Goal: Task Accomplishment & Management: Complete application form

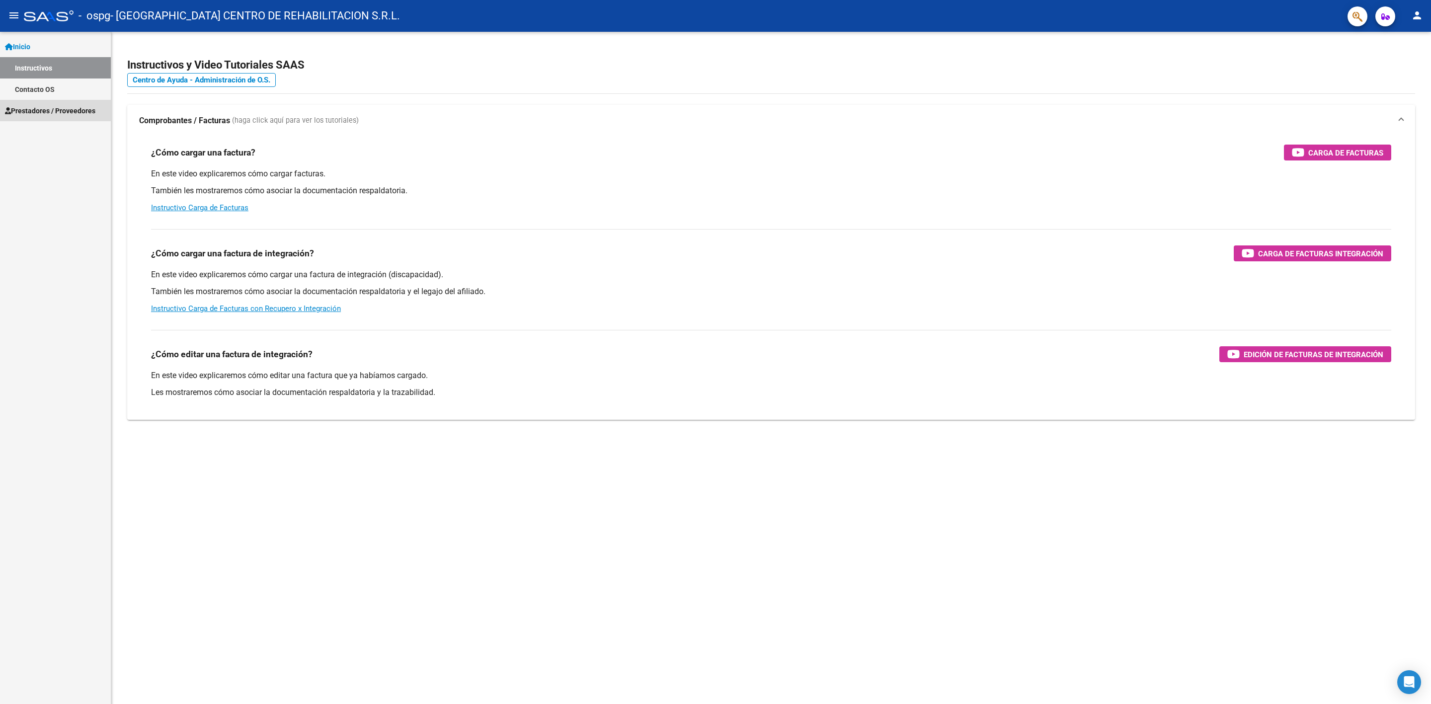
click at [56, 112] on span "Prestadores / Proveedores" at bounding box center [50, 110] width 90 height 11
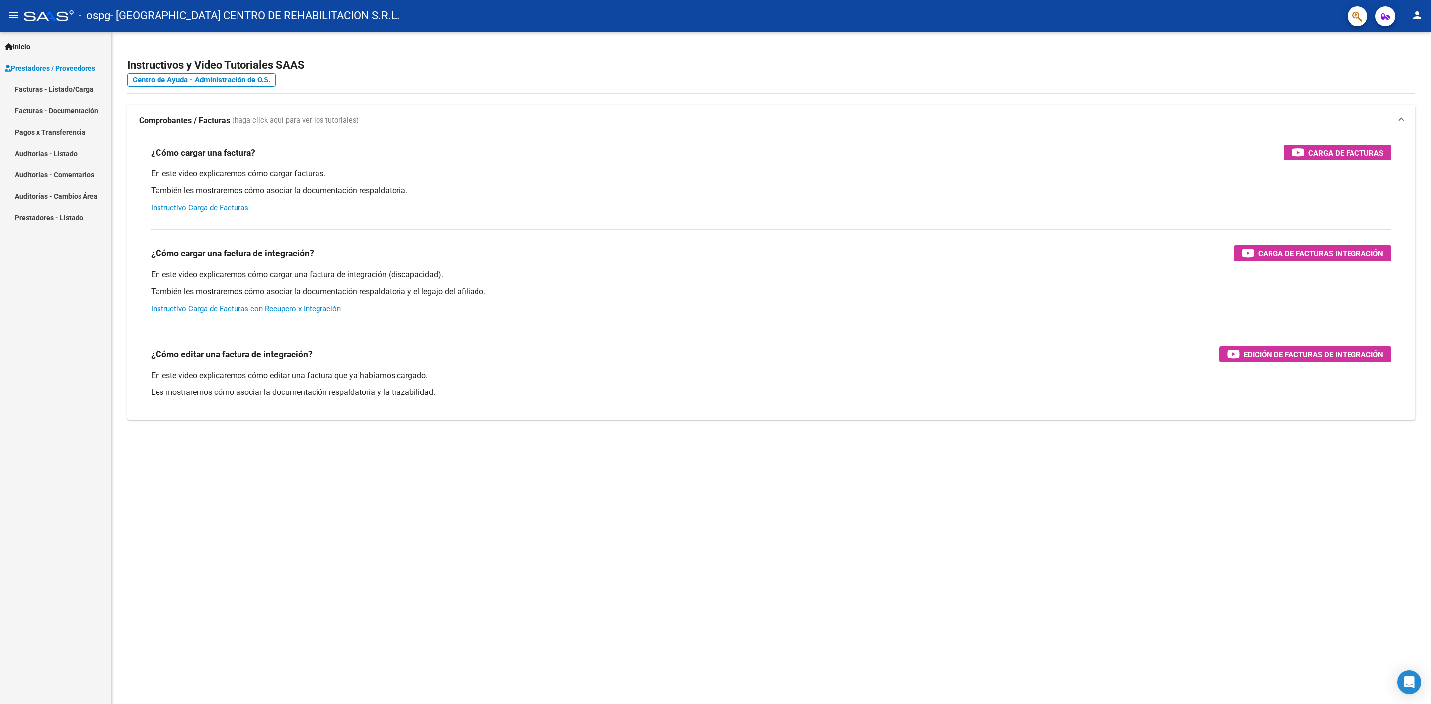
click at [67, 87] on link "Facturas - Listado/Carga" at bounding box center [55, 89] width 111 height 21
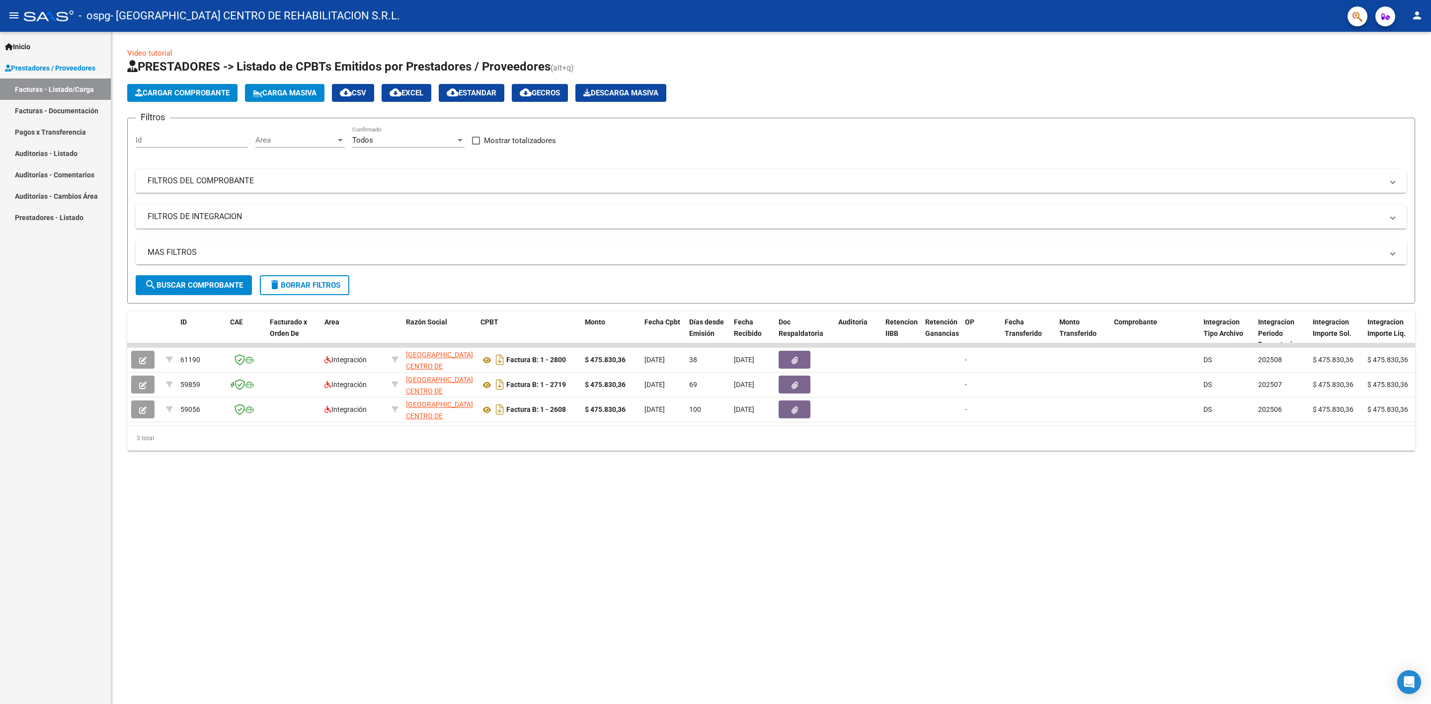
click at [212, 84] on button "Cargar Comprobante" at bounding box center [182, 93] width 110 height 18
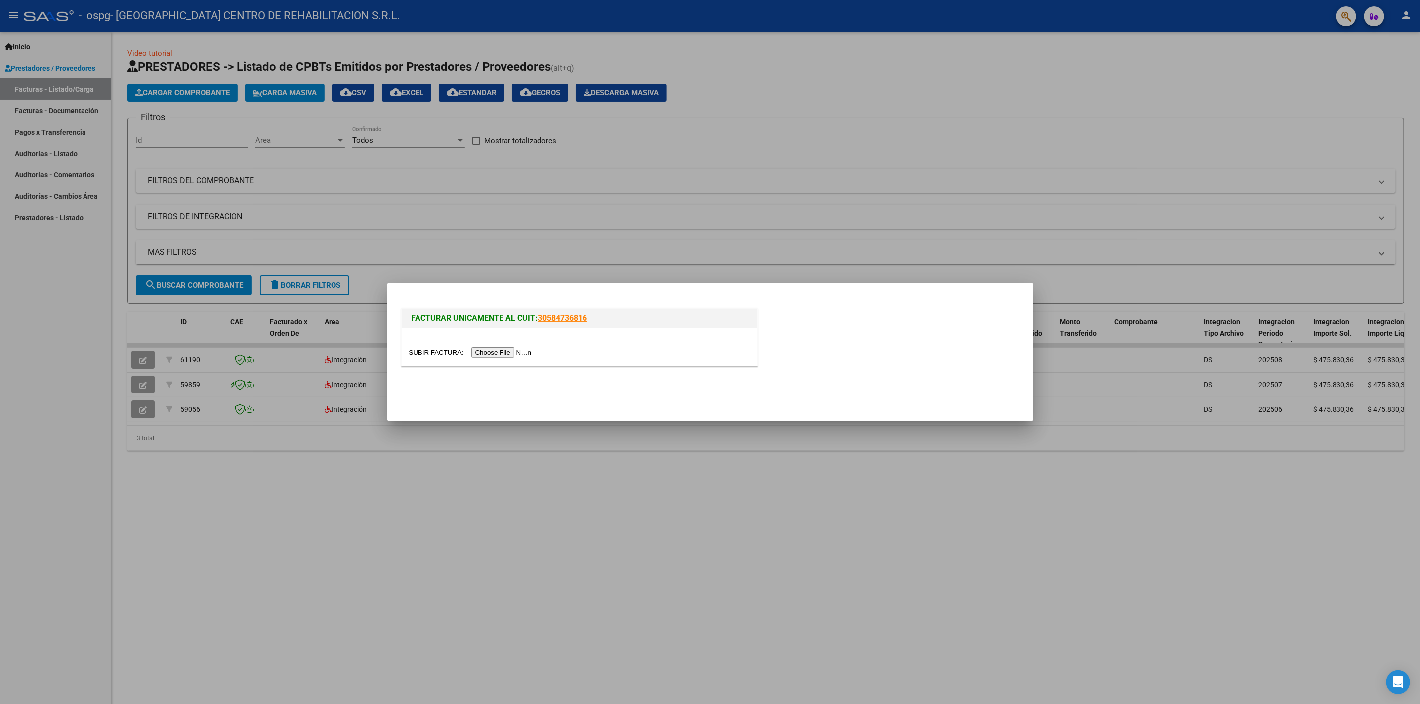
click at [483, 355] on input "file" at bounding box center [472, 352] width 126 height 10
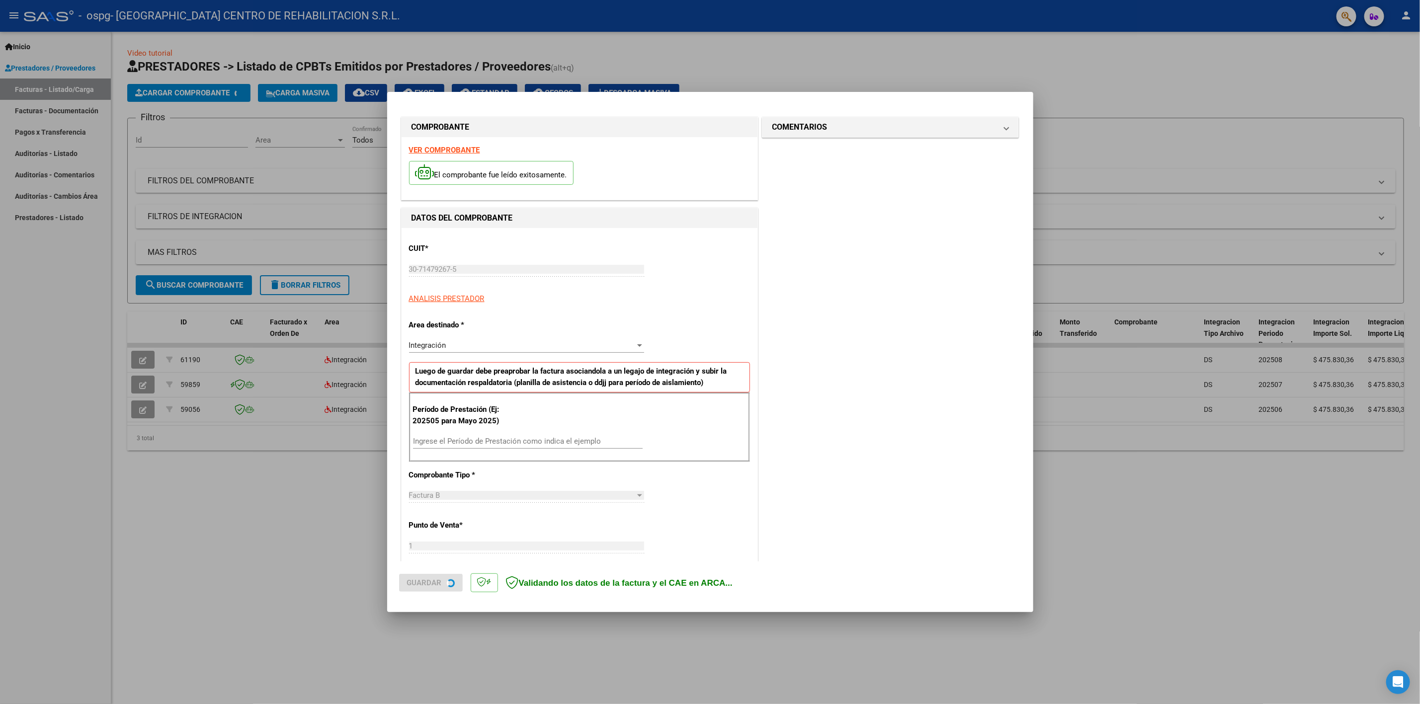
scroll to position [100, 0]
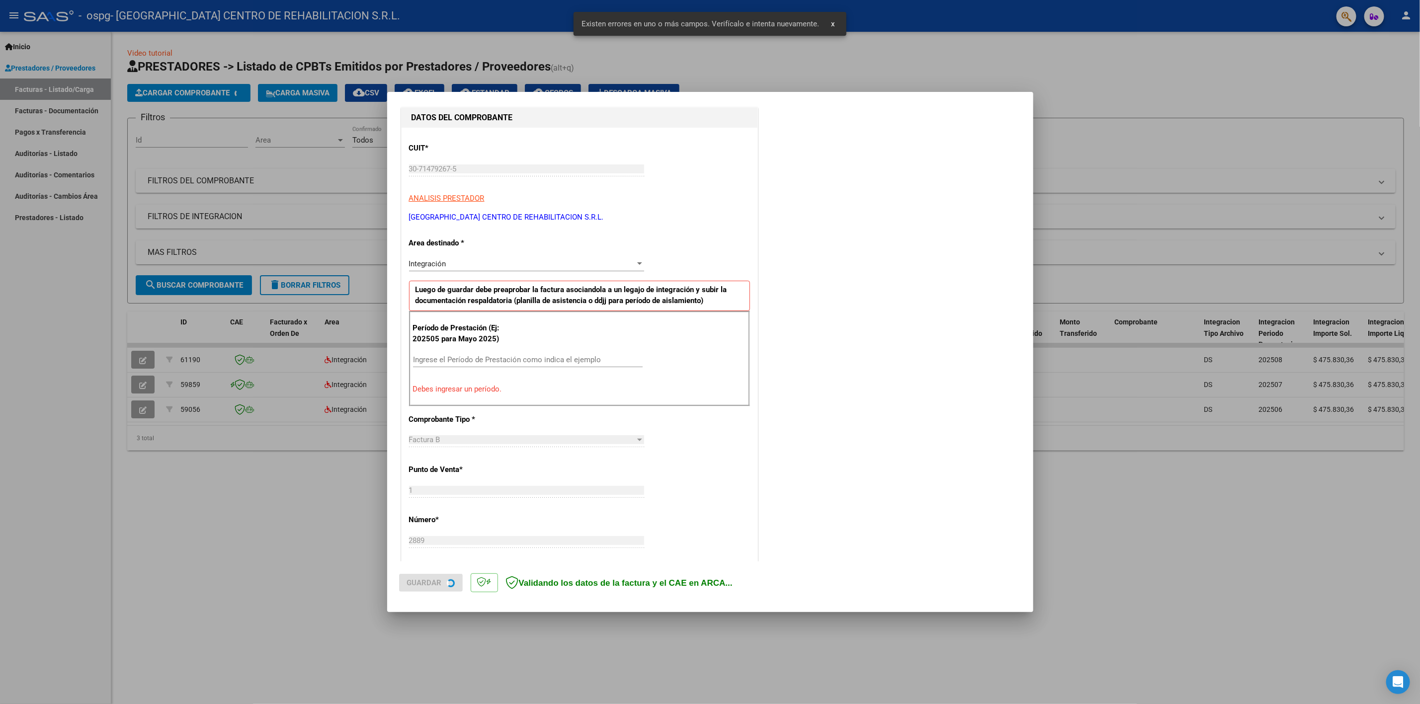
click at [471, 353] on div "Ingrese el Período de Prestación como indica el ejemplo" at bounding box center [528, 359] width 230 height 15
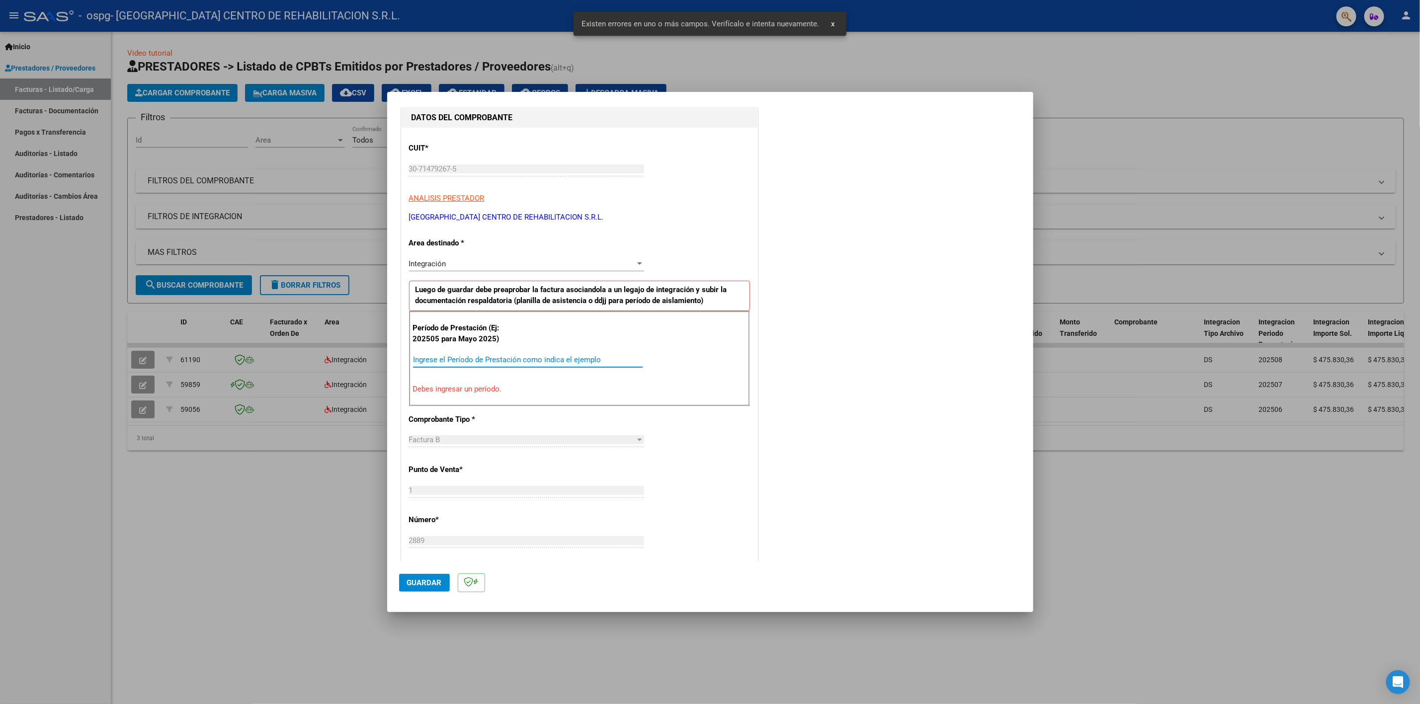
click at [478, 359] on input "Ingrese el Período de Prestación como indica el ejemplo" at bounding box center [528, 359] width 230 height 9
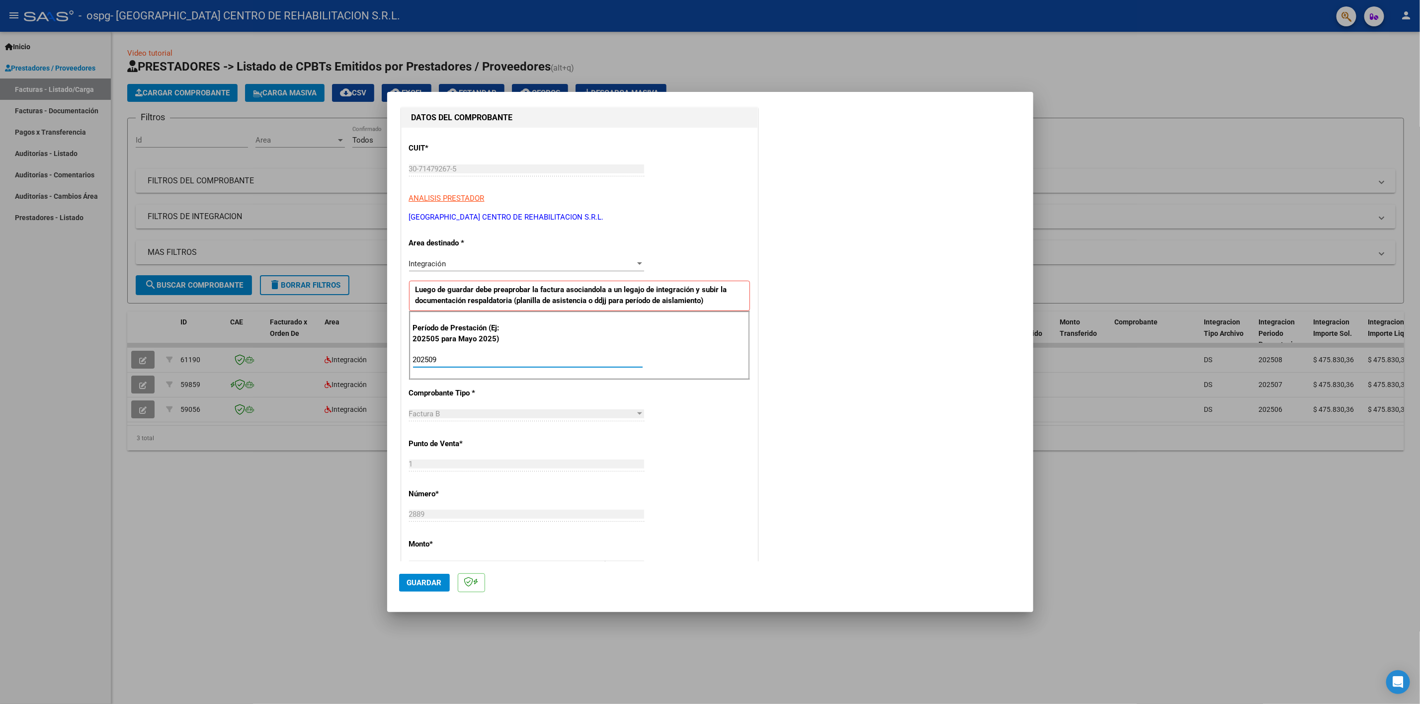
type input "202509"
click at [431, 584] on span "Guardar" at bounding box center [424, 582] width 35 height 9
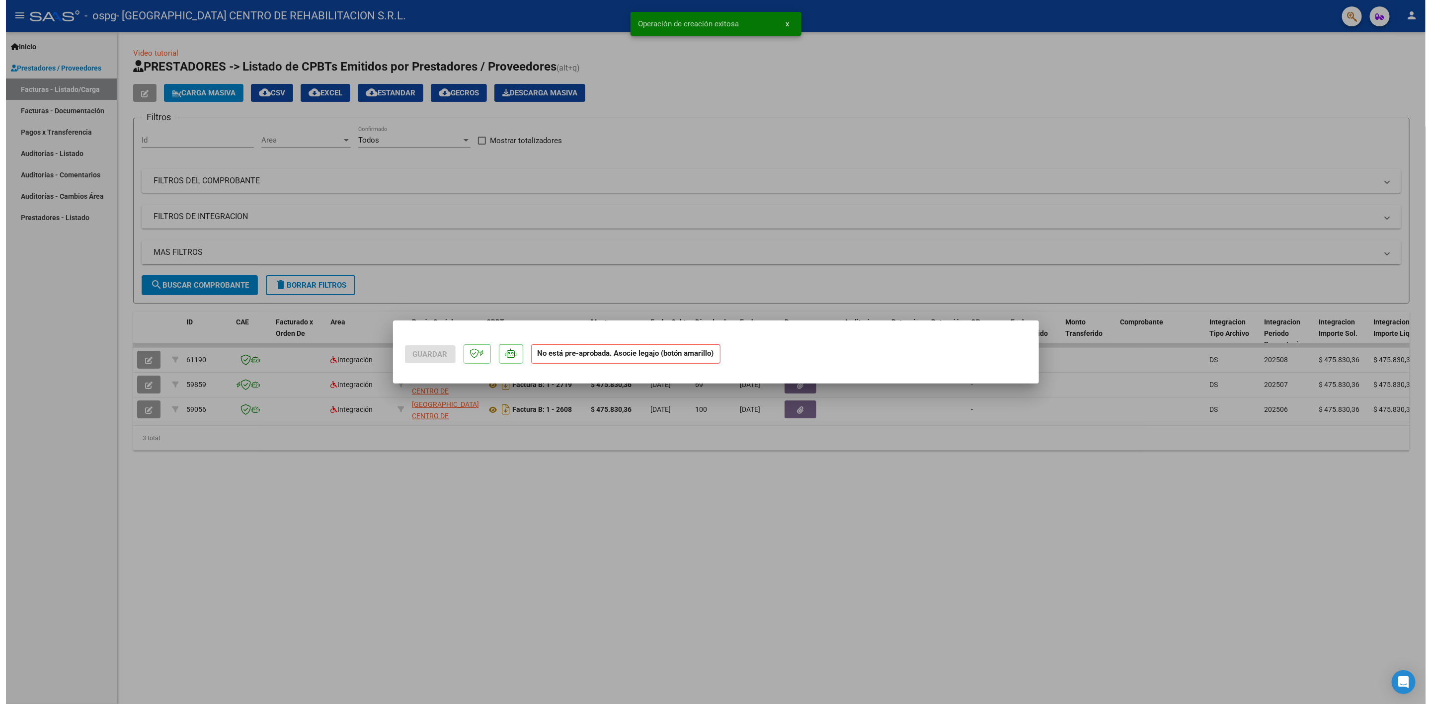
scroll to position [0, 0]
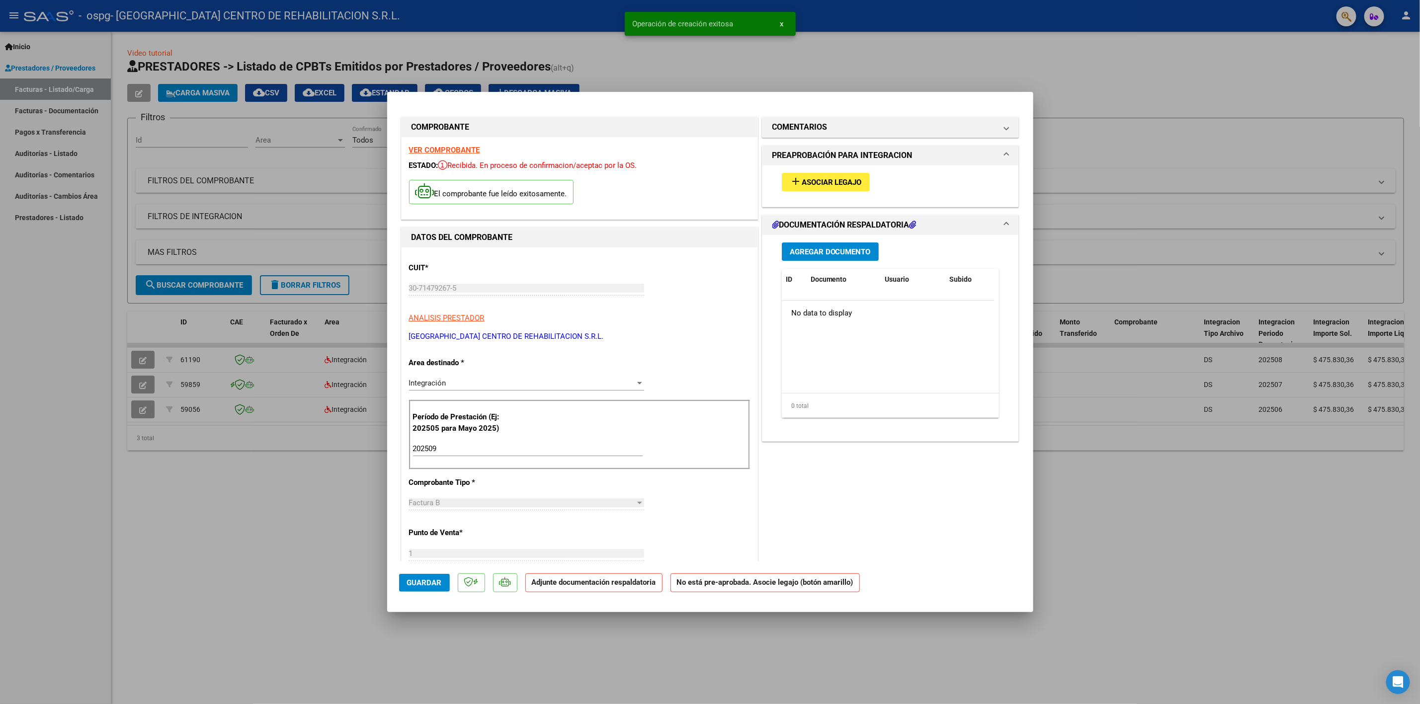
click at [835, 178] on span "Asociar Legajo" at bounding box center [832, 182] width 60 height 9
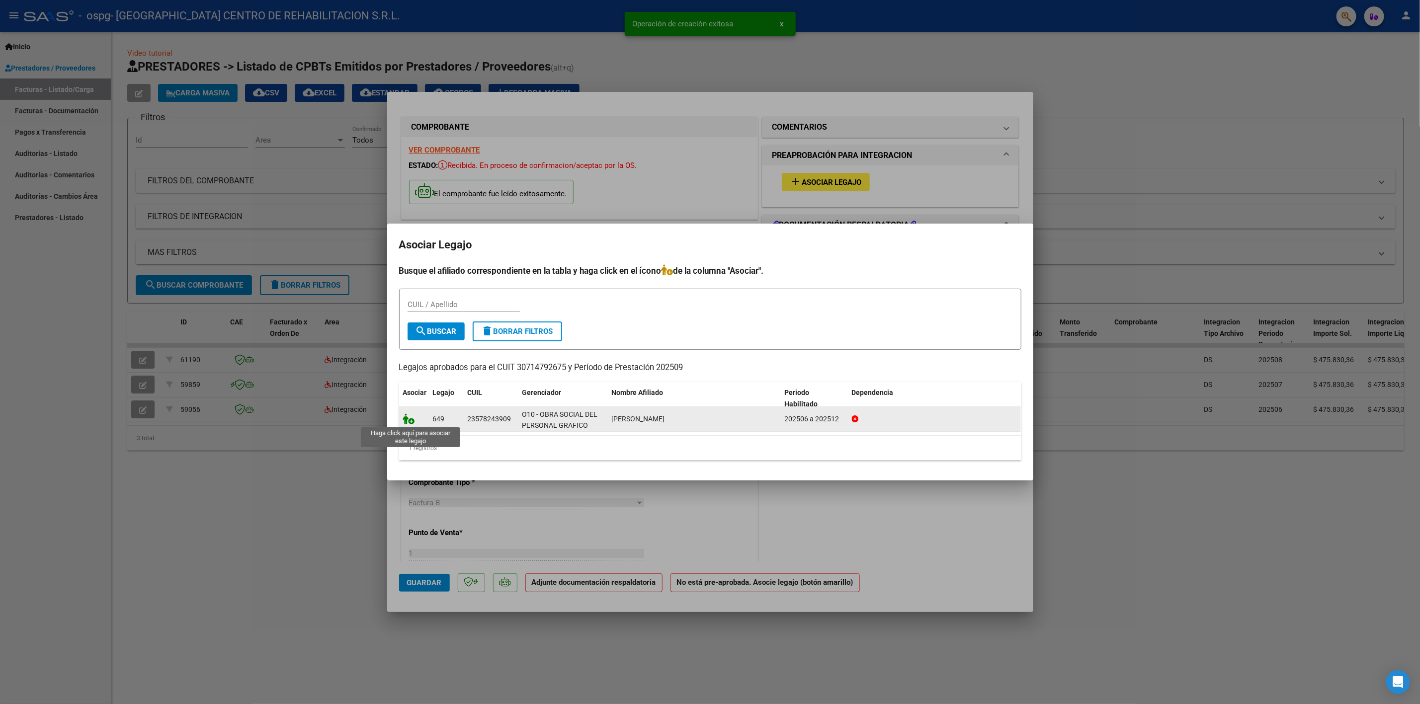
click at [407, 418] on icon at bounding box center [409, 418] width 12 height 11
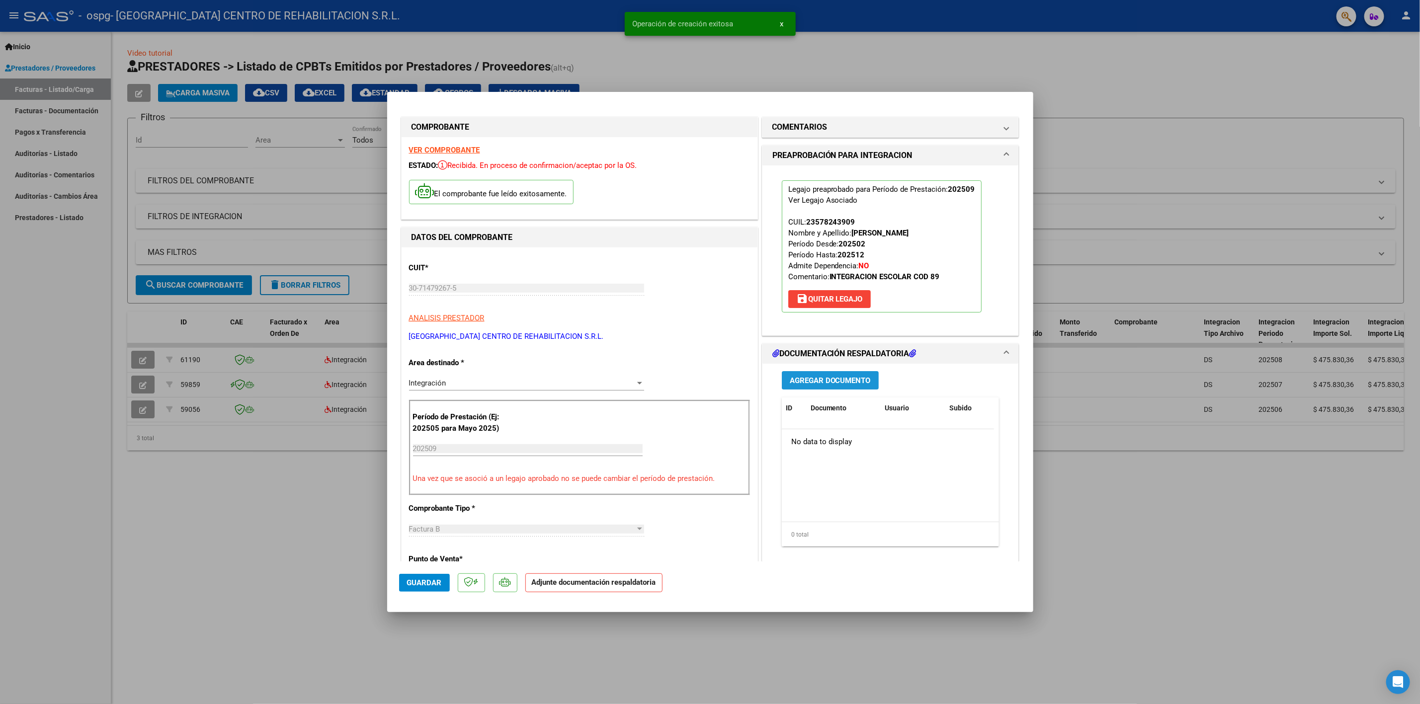
click at [849, 379] on span "Agregar Documento" at bounding box center [830, 380] width 81 height 9
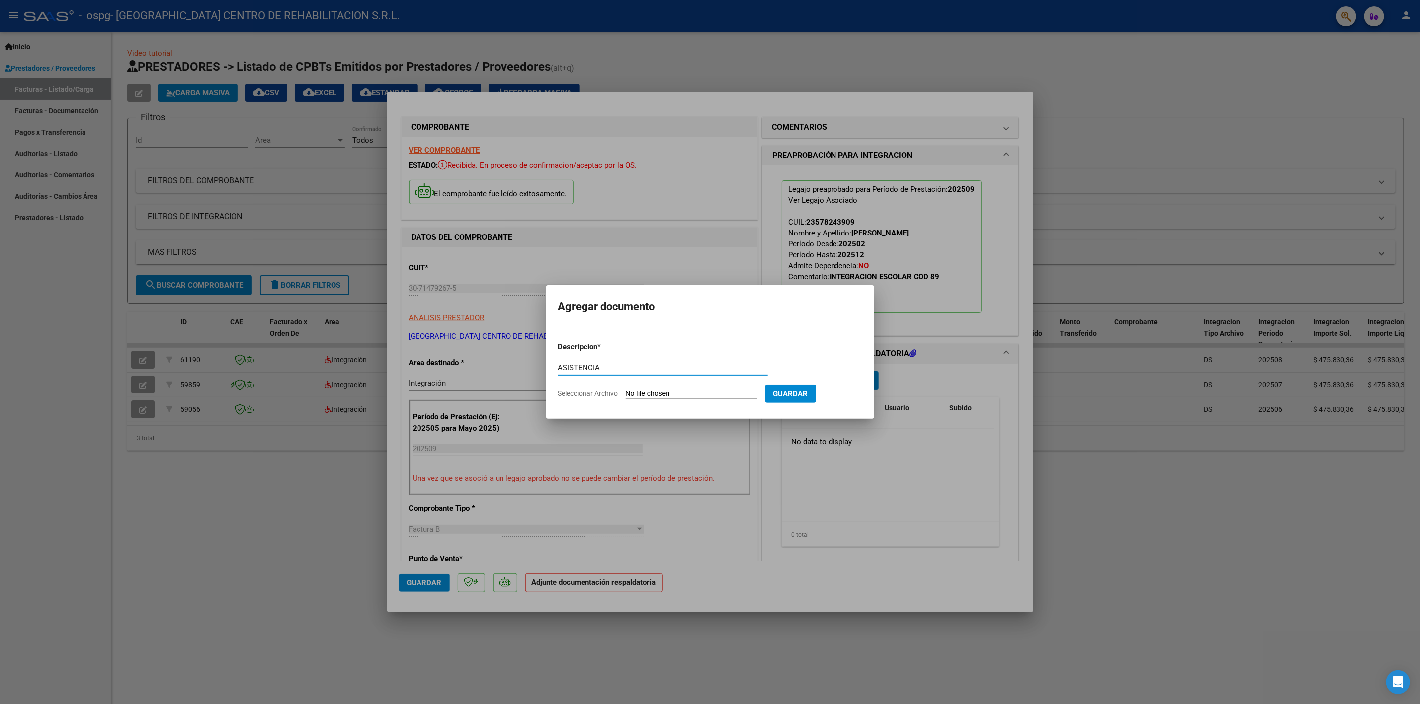
type input "ASISTENCIA"
click at [710, 397] on input "Seleccionar Archivo" at bounding box center [692, 394] width 132 height 9
type input "C:\fakepath\Asistencia [PERSON_NAME] [DATE] SAIE.pdf"
click at [862, 399] on button "Guardar" at bounding box center [842, 394] width 51 height 18
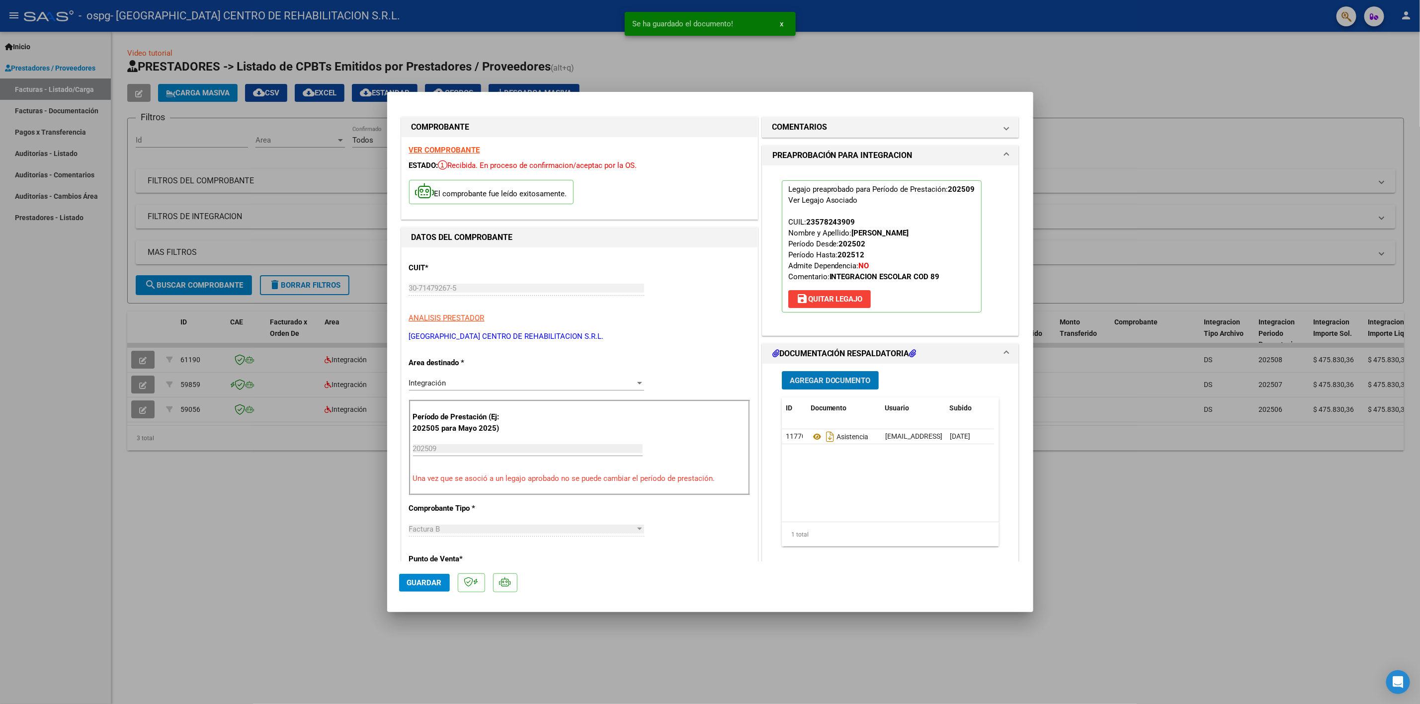
click at [422, 583] on span "Guardar" at bounding box center [424, 582] width 35 height 9
click at [157, 535] on div at bounding box center [710, 352] width 1420 height 704
type input "$ 0,00"
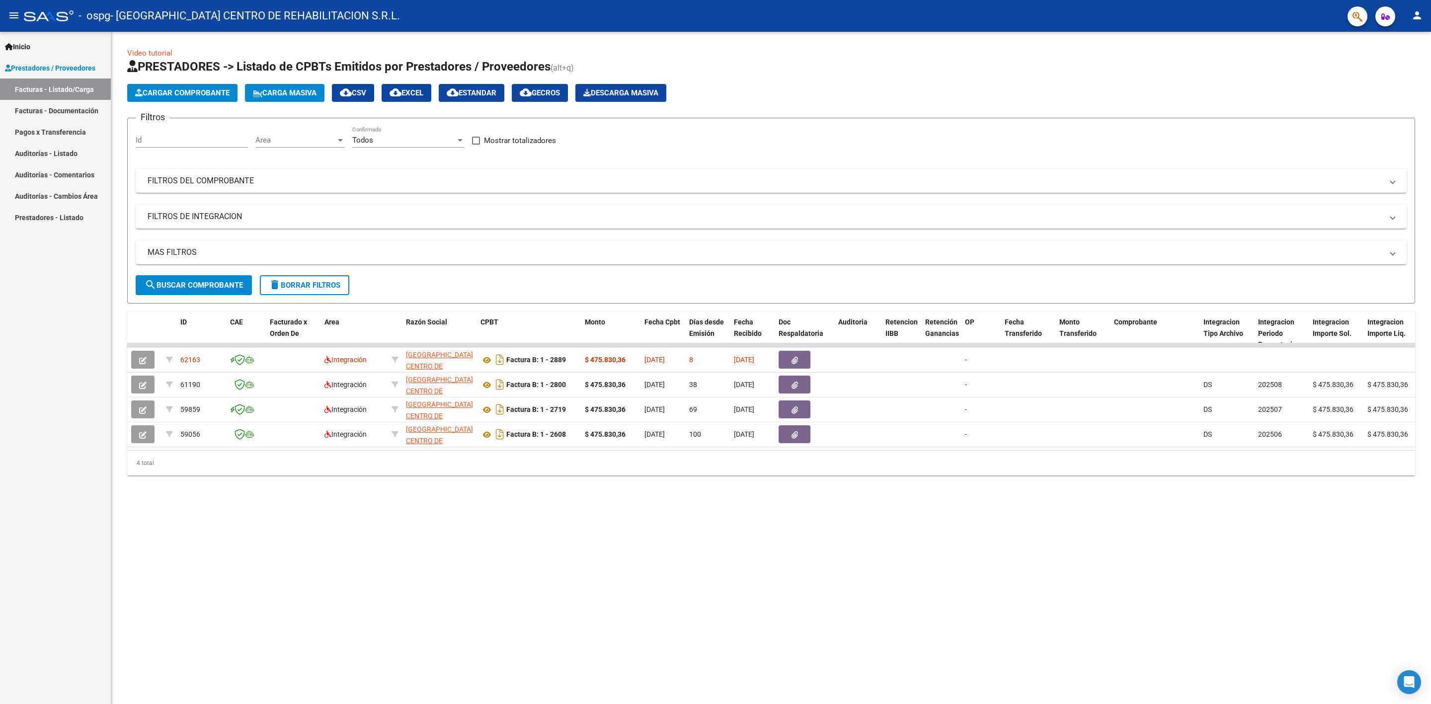
click at [1422, 15] on mat-icon "person" at bounding box center [1417, 15] width 12 height 12
click at [1391, 69] on button "exit_to_app Salir" at bounding box center [1397, 66] width 61 height 24
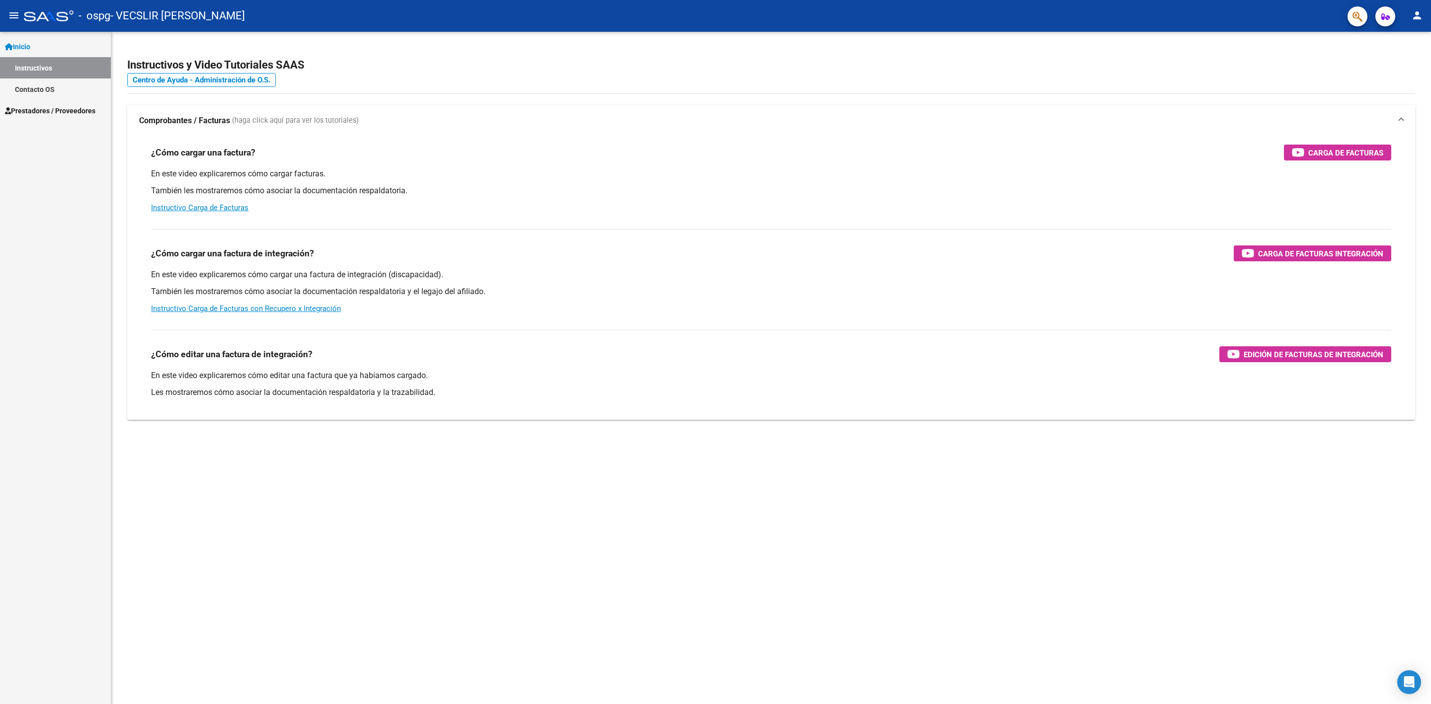
click at [49, 117] on link "Prestadores / Proveedores" at bounding box center [55, 110] width 111 height 21
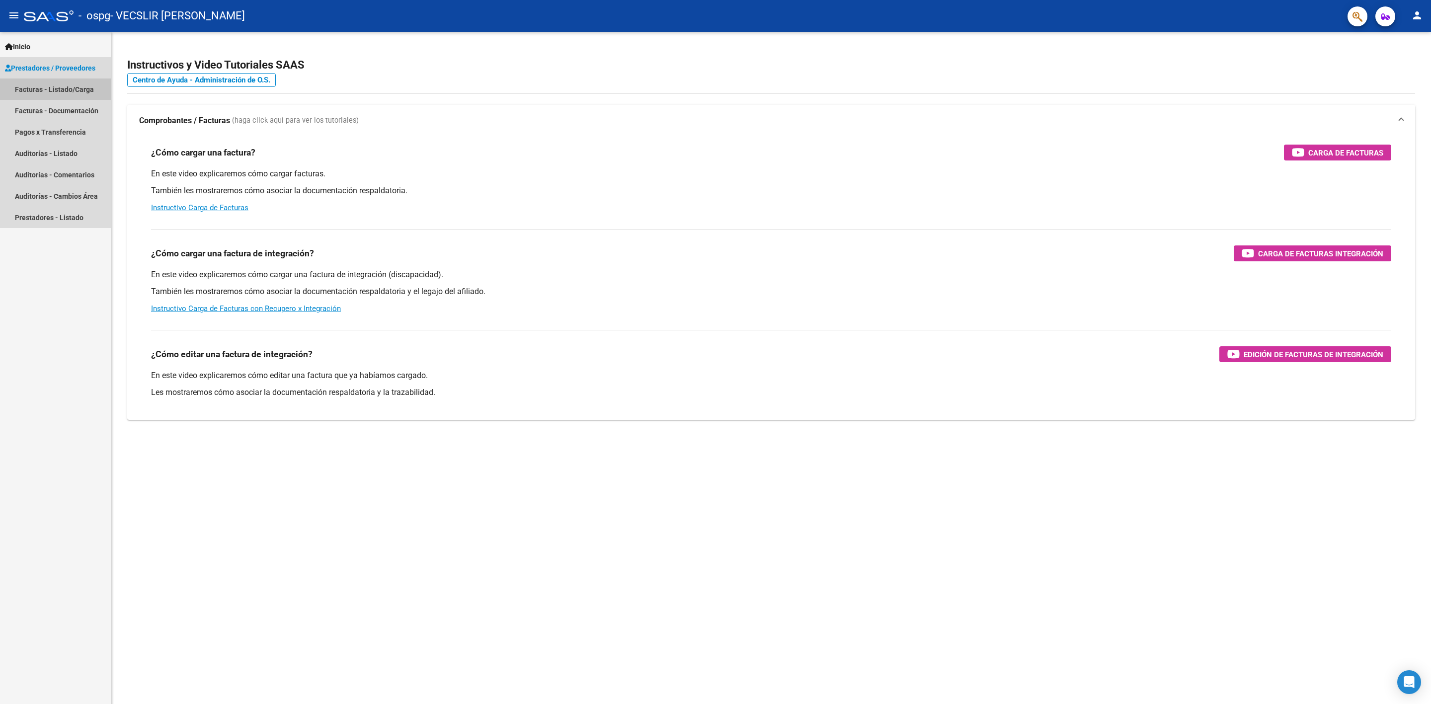
click at [74, 90] on link "Facturas - Listado/Carga" at bounding box center [55, 89] width 111 height 21
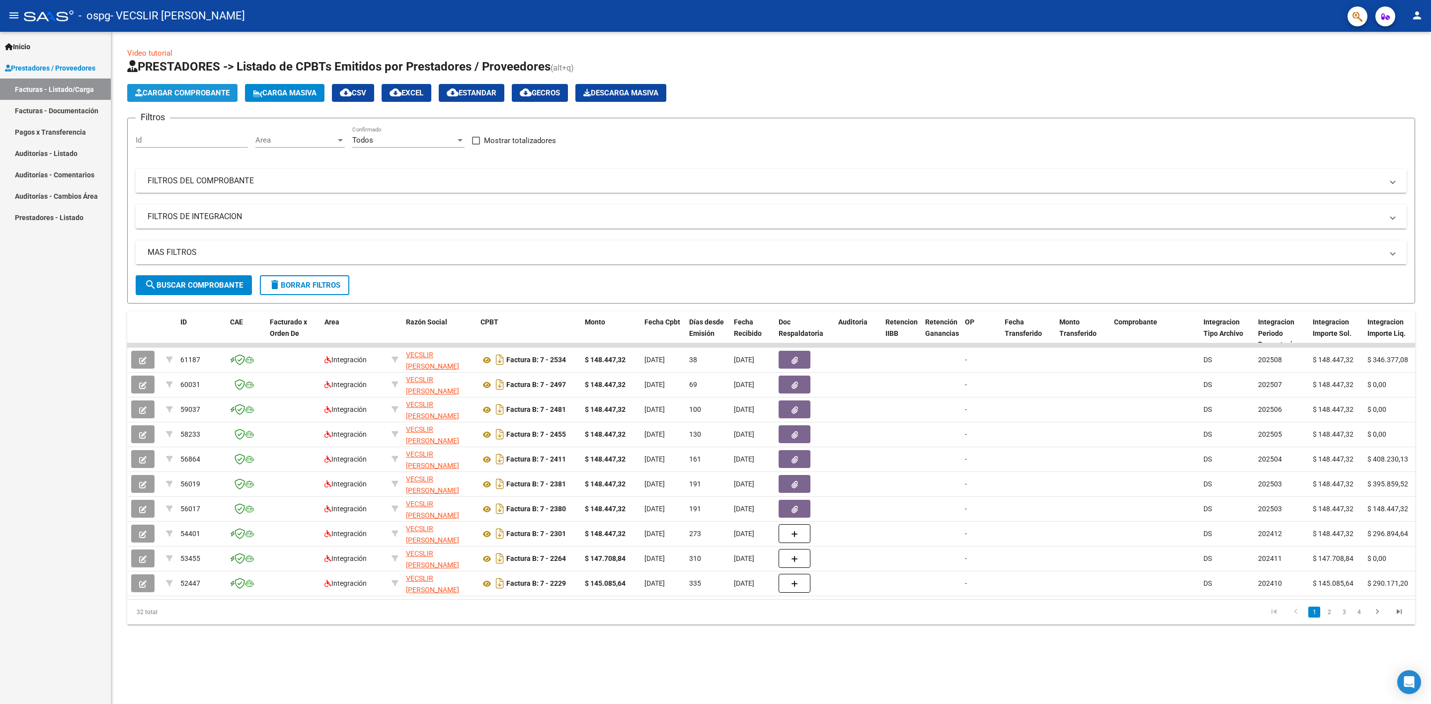
click at [201, 86] on button "Cargar Comprobante" at bounding box center [182, 93] width 110 height 18
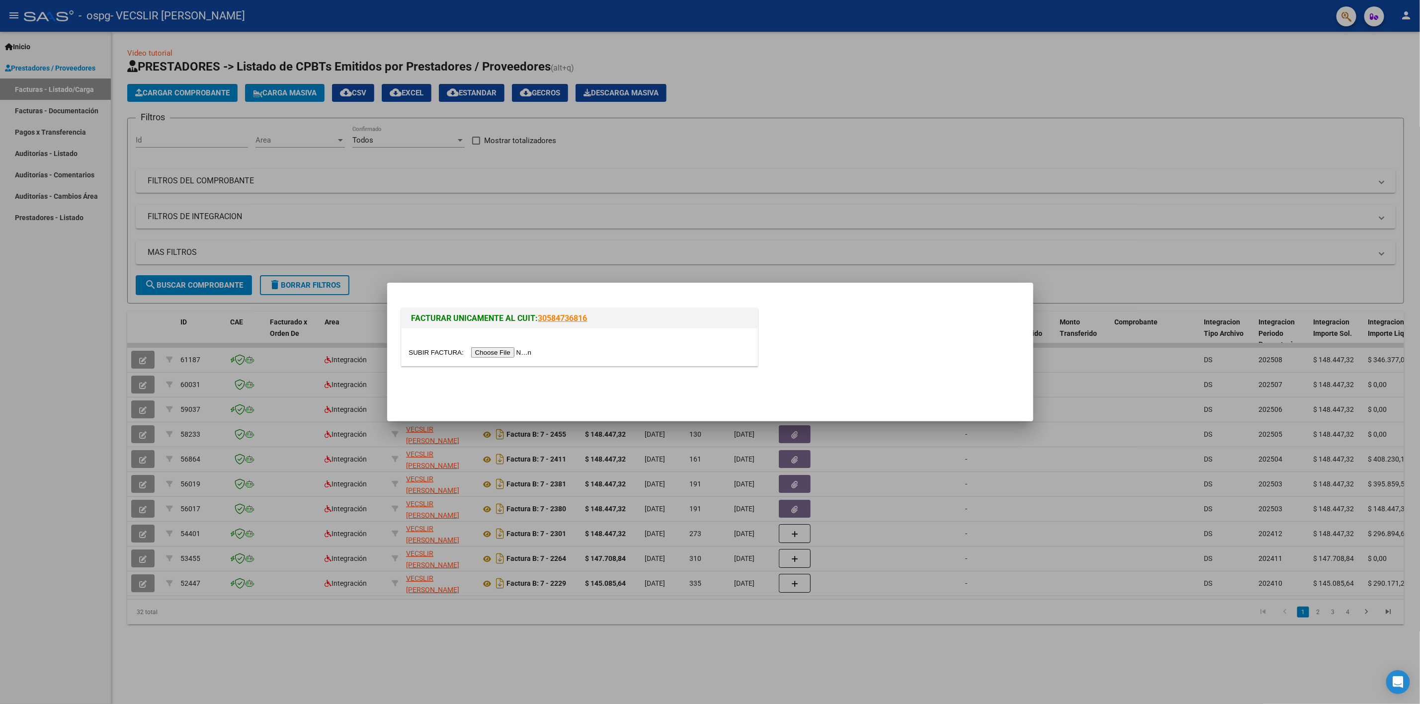
click at [475, 347] on div at bounding box center [579, 352] width 341 height 11
click at [485, 350] on input "file" at bounding box center [472, 352] width 126 height 10
click at [480, 353] on input "file" at bounding box center [472, 352] width 126 height 10
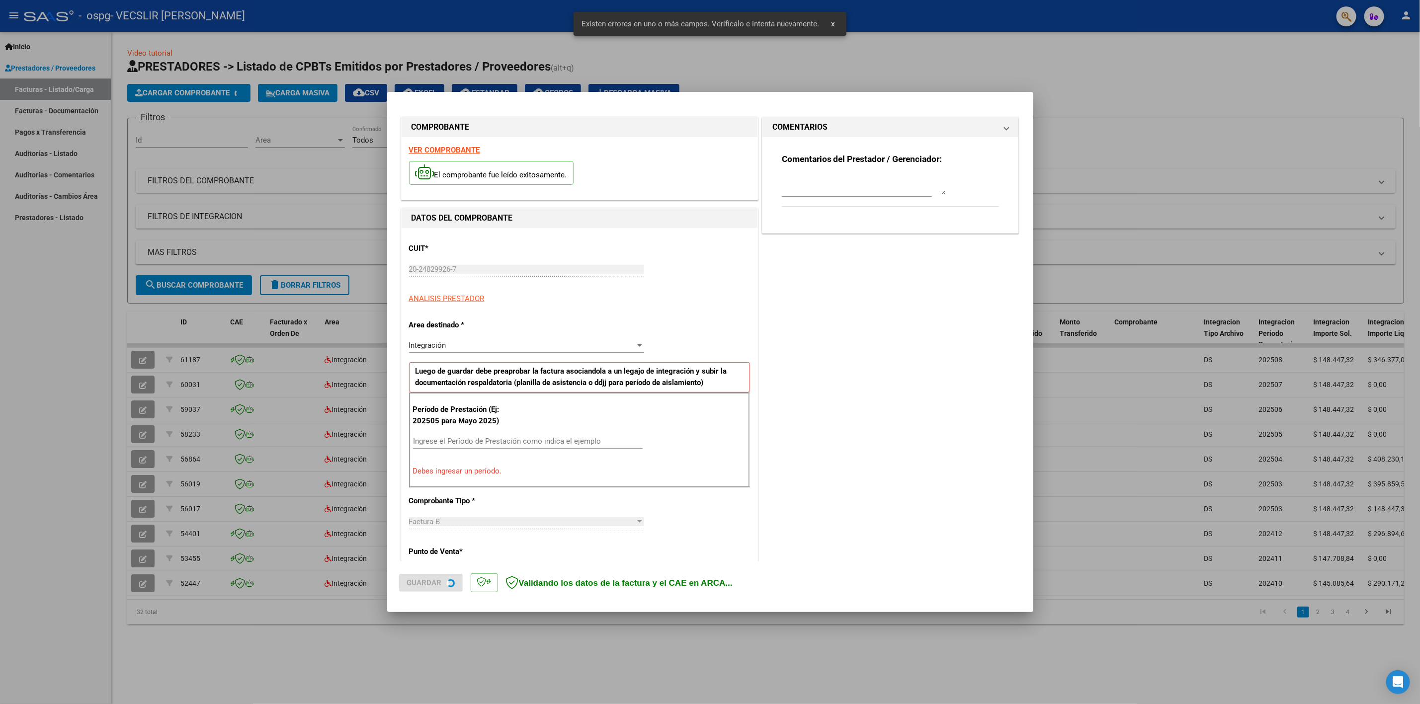
scroll to position [100, 0]
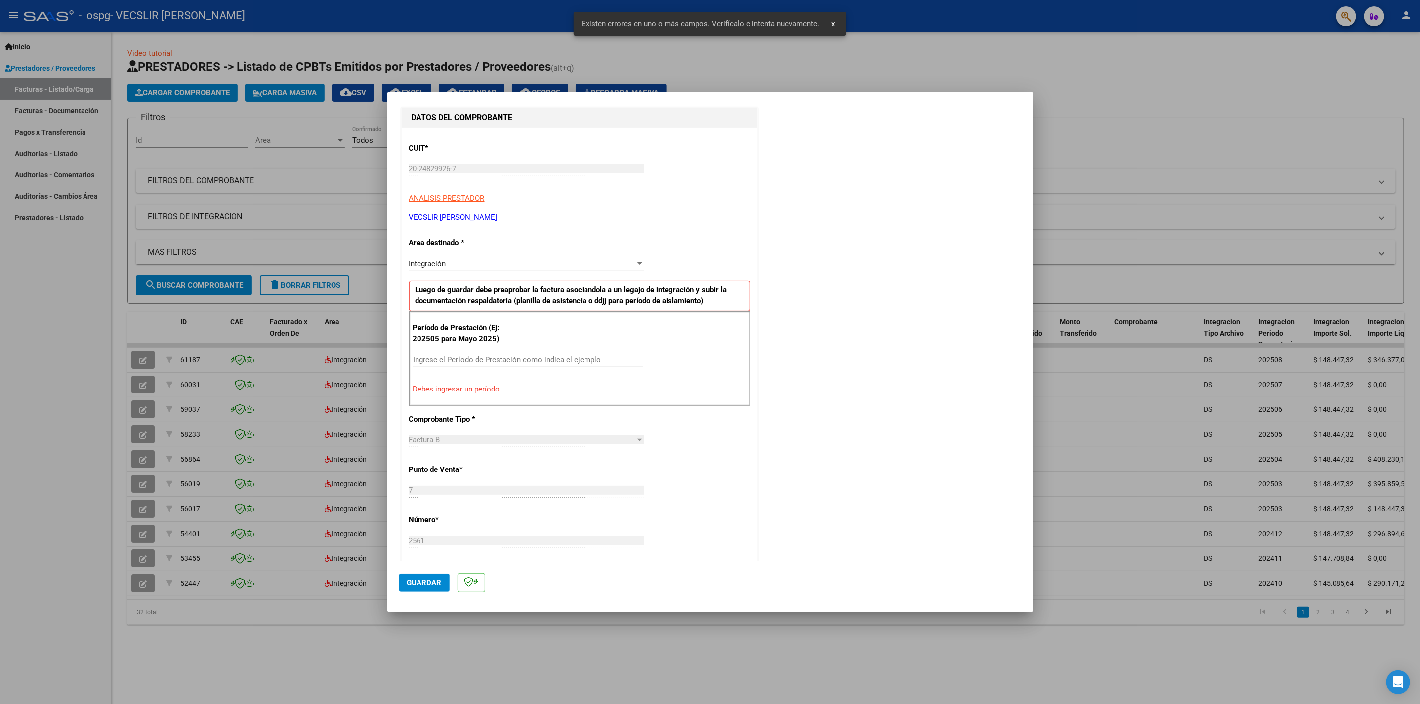
click at [525, 335] on div "Período de Prestación (Ej: 202505 para Mayo 2025) Ingrese el Período de Prestac…" at bounding box center [579, 358] width 341 height 95
click at [540, 373] on div "Ingrese el Período de Prestación como indica el ejemplo" at bounding box center [528, 364] width 230 height 24
click at [546, 364] on input "Ingrese el Período de Prestación como indica el ejemplo" at bounding box center [528, 359] width 230 height 9
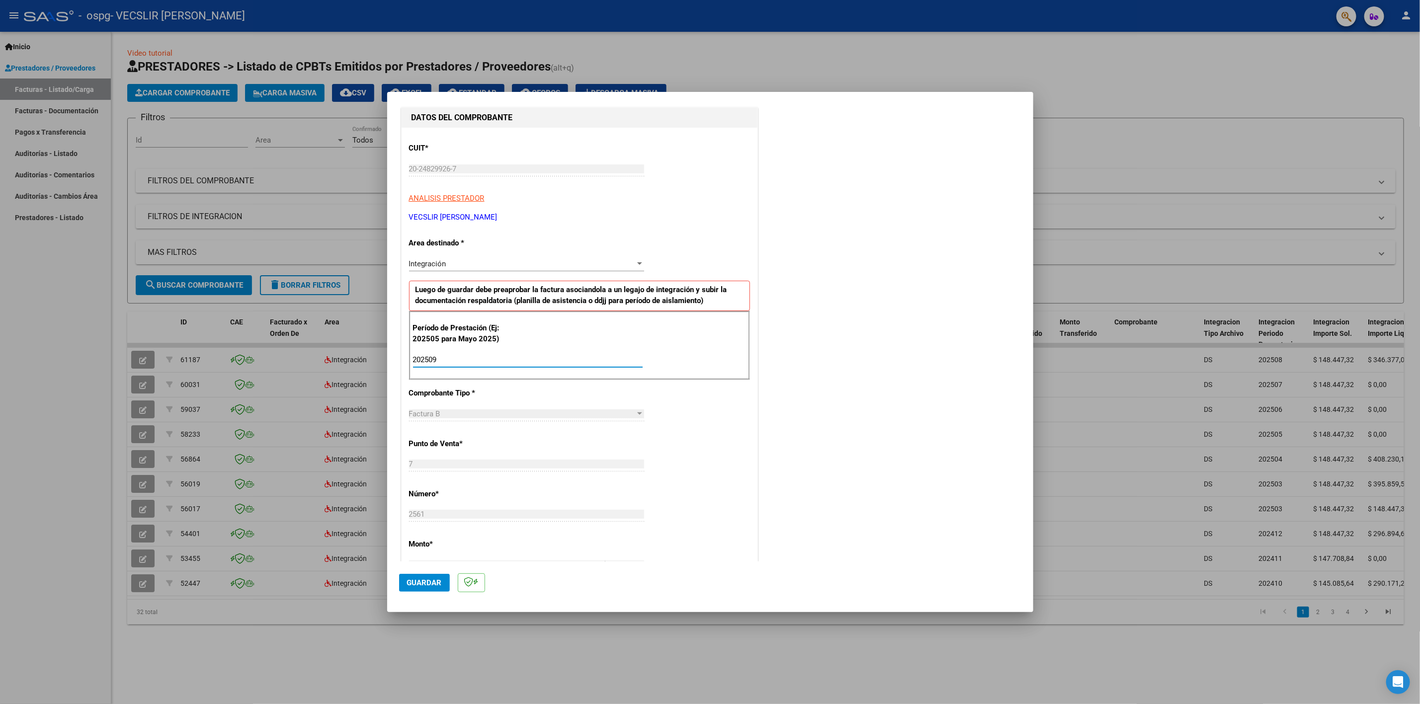
type input "202509"
click at [422, 574] on button "Guardar" at bounding box center [424, 583] width 51 height 18
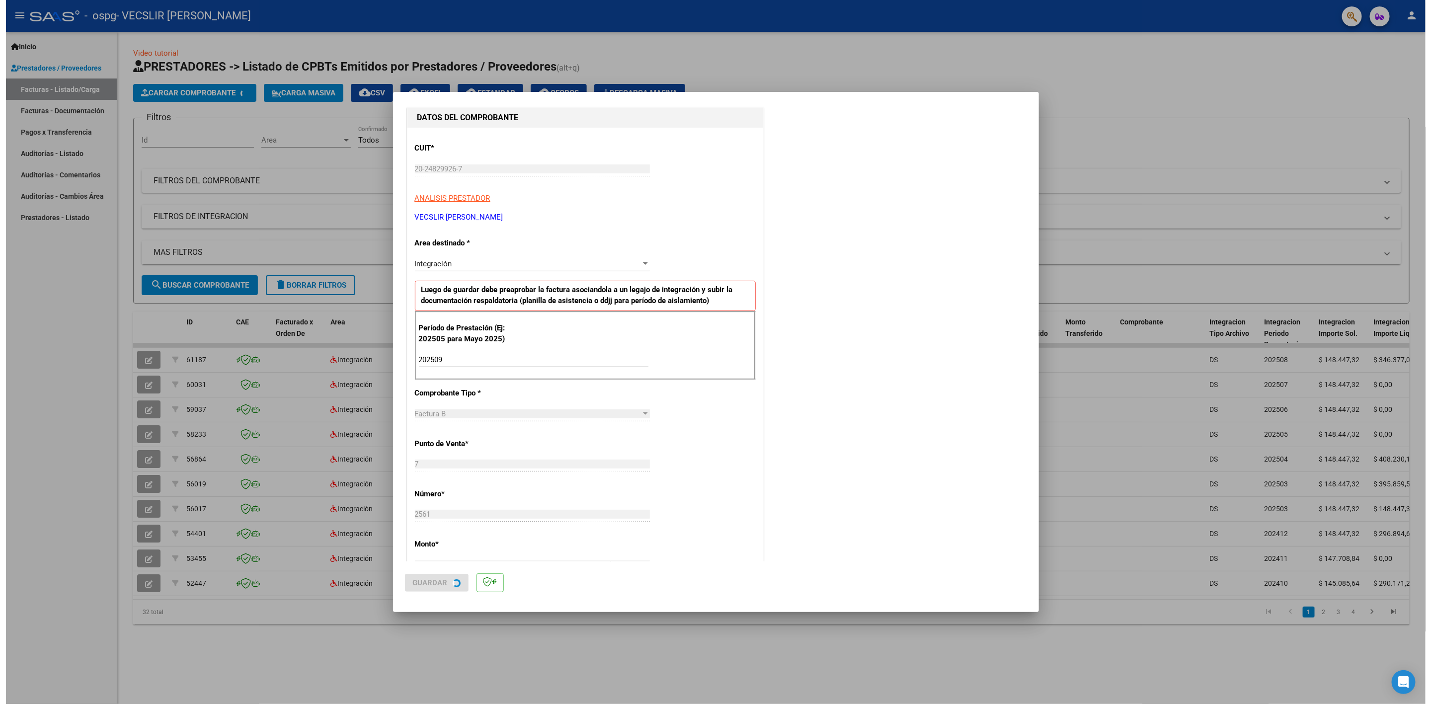
scroll to position [0, 0]
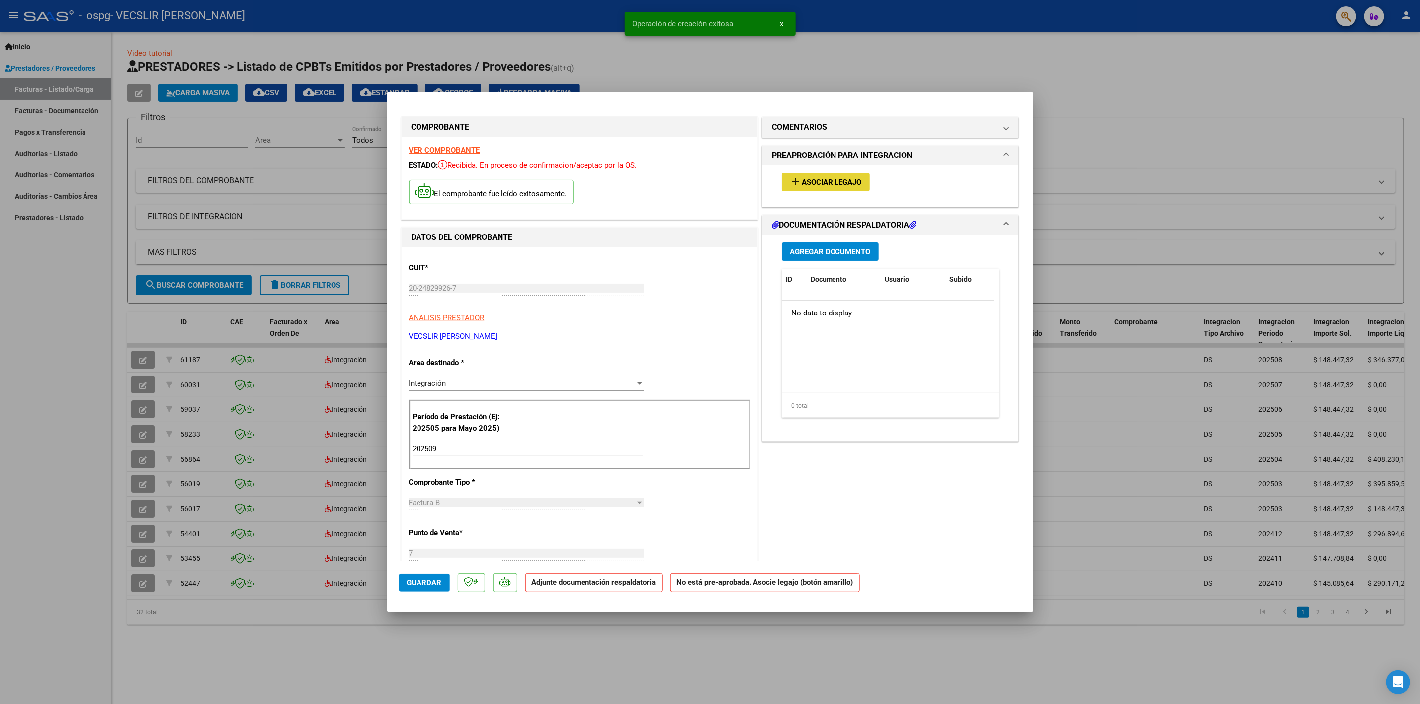
click at [832, 179] on span "Asociar Legajo" at bounding box center [832, 182] width 60 height 9
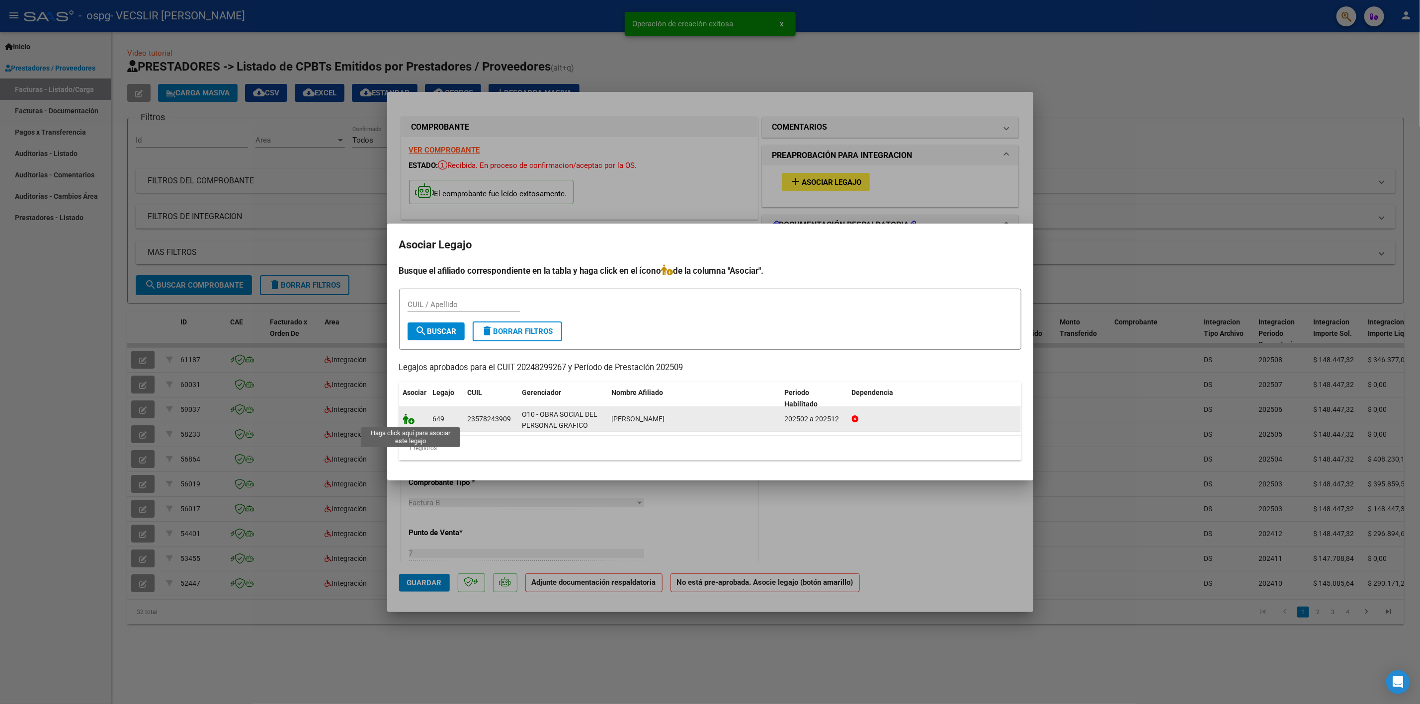
click at [411, 422] on icon at bounding box center [409, 418] width 12 height 11
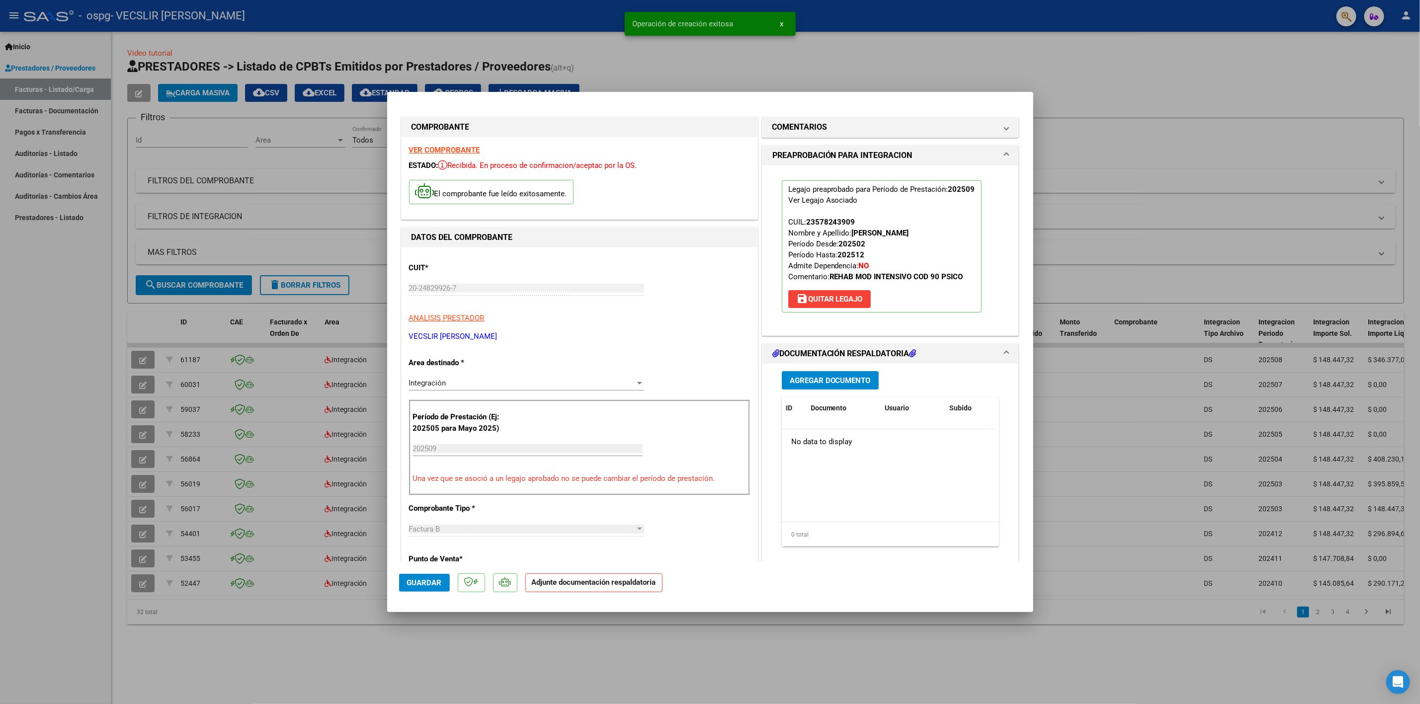
click at [814, 388] on button "Agregar Documento" at bounding box center [830, 380] width 97 height 18
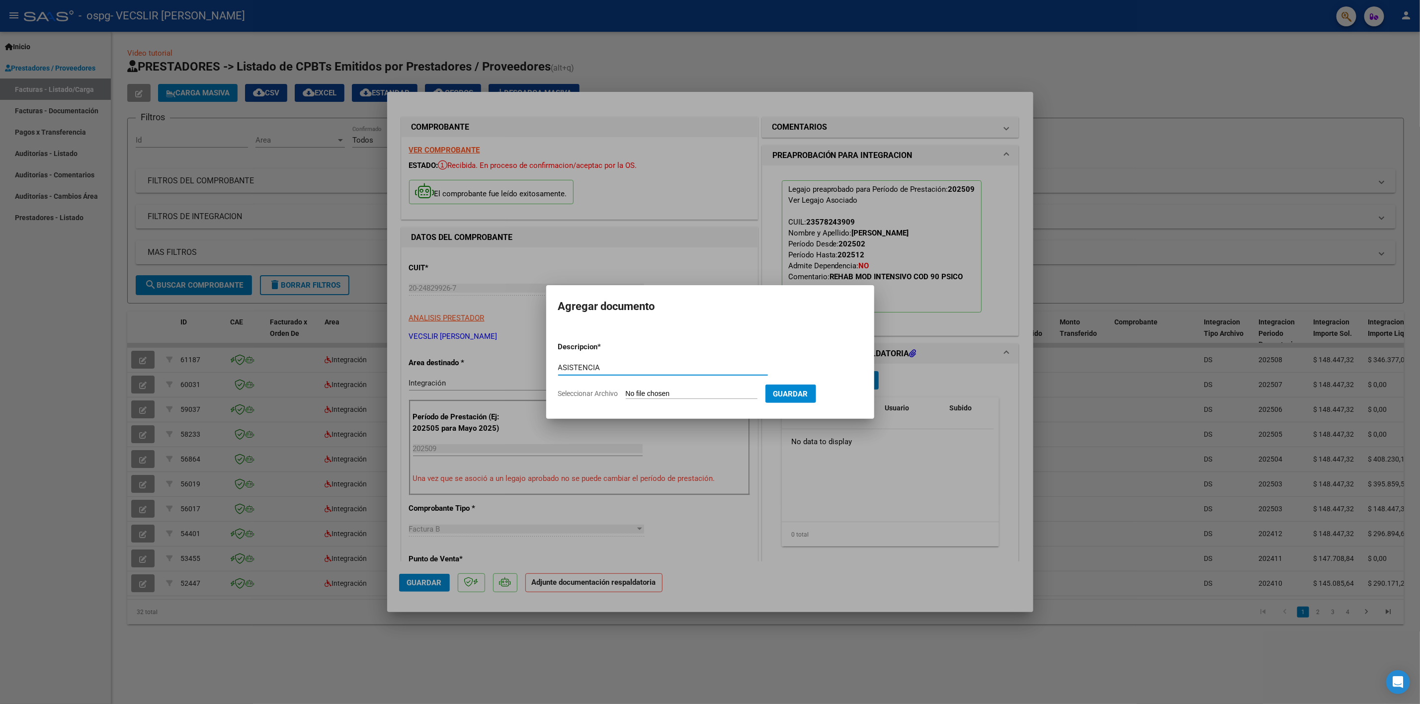
type input "ASISTENCIA"
click at [666, 395] on input "Seleccionar Archivo" at bounding box center [692, 394] width 132 height 9
type input "C:\fakepath\Asistencia Vera Román - Hernán SEPTIEMBRE 2025 (1).pdf"
click at [859, 393] on span "Guardar" at bounding box center [842, 394] width 35 height 9
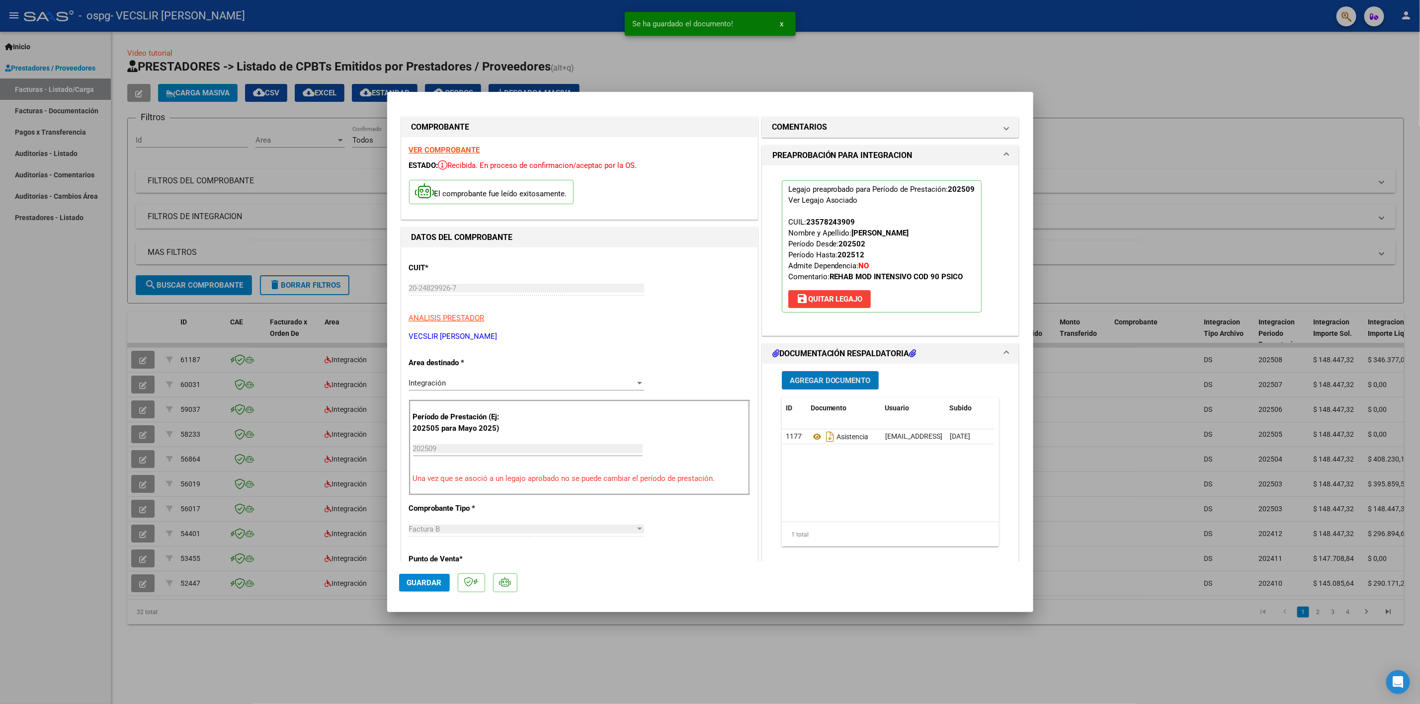
click at [420, 586] on span "Guardar" at bounding box center [424, 582] width 35 height 9
click at [10, 447] on div at bounding box center [710, 352] width 1420 height 704
type input "$ 0,00"
